Goal: Find specific page/section: Find specific page/section

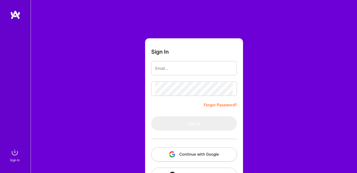
click at [186, 156] on button "Continue with Google" at bounding box center [194, 154] width 86 height 14
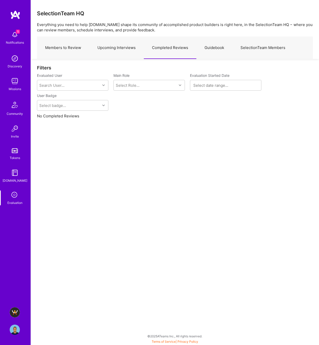
click at [18, 327] on img at bounding box center [15, 329] width 10 height 10
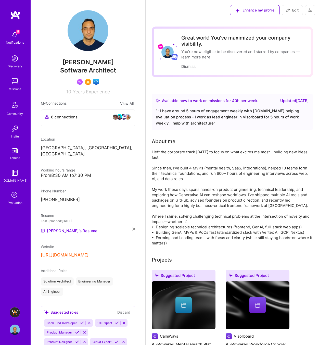
click at [17, 311] on img at bounding box center [15, 312] width 10 height 10
